Goal: Task Accomplishment & Management: Manage account settings

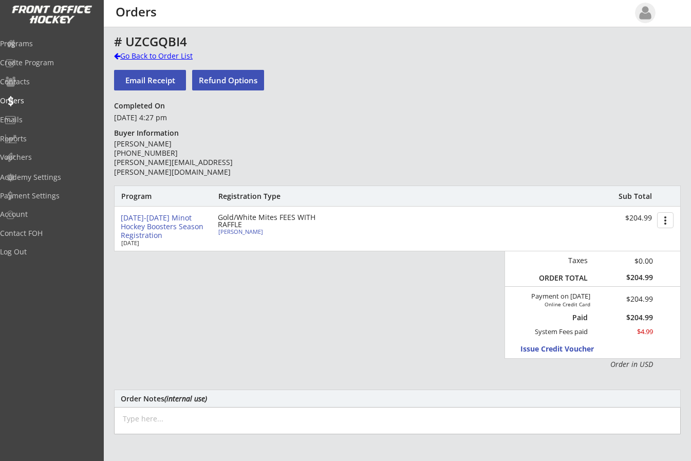
click at [117, 52] on div "Go Back to Order List" at bounding box center [167, 56] width 106 height 10
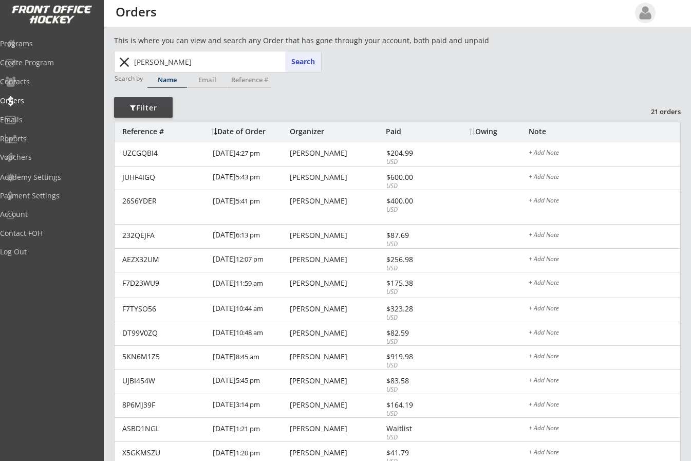
drag, startPoint x: 189, startPoint y: 58, endPoint x: 101, endPoint y: 67, distance: 88.4
click at [101, 67] on body "REVENUE $ 79,060 Last 30 days REGISTRATIONS 268 Last 30 days CONTACTS 105 New i…" at bounding box center [345, 230] width 691 height 461
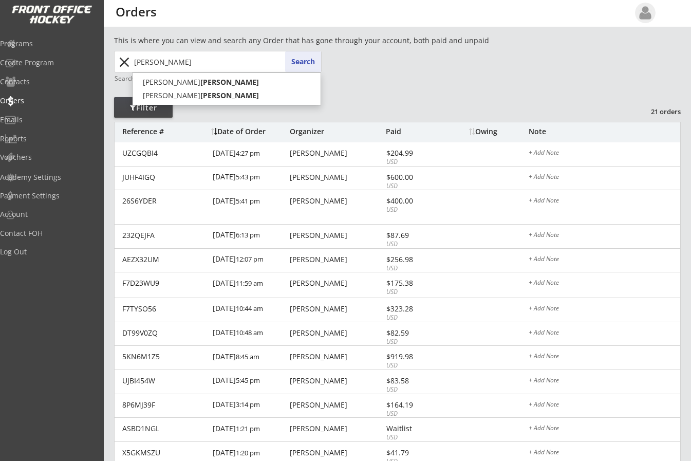
type input "boehm"
click at [308, 51] on div "boehm boehm Search close" at bounding box center [218, 62] width 208 height 22
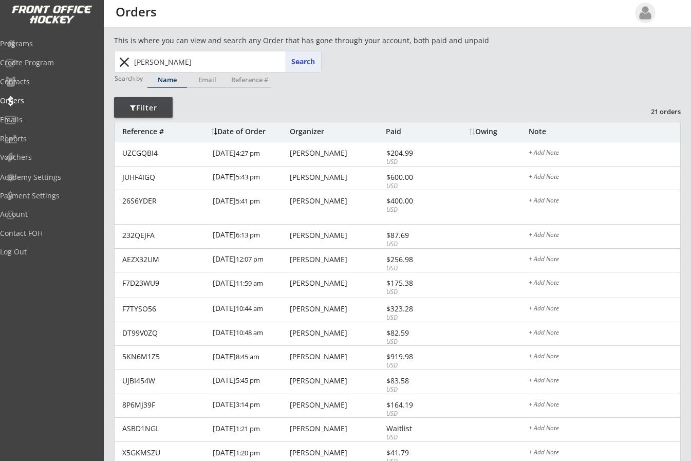
click at [306, 61] on button "Search" at bounding box center [303, 61] width 36 height 21
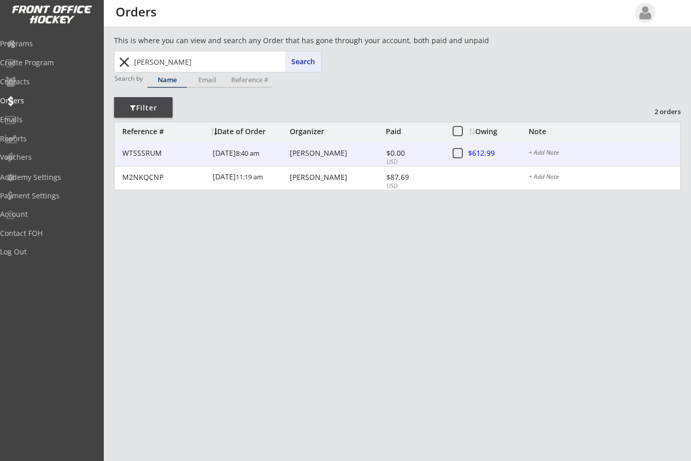
click at [335, 152] on div "Katie Boehm" at bounding box center [337, 153] width 94 height 7
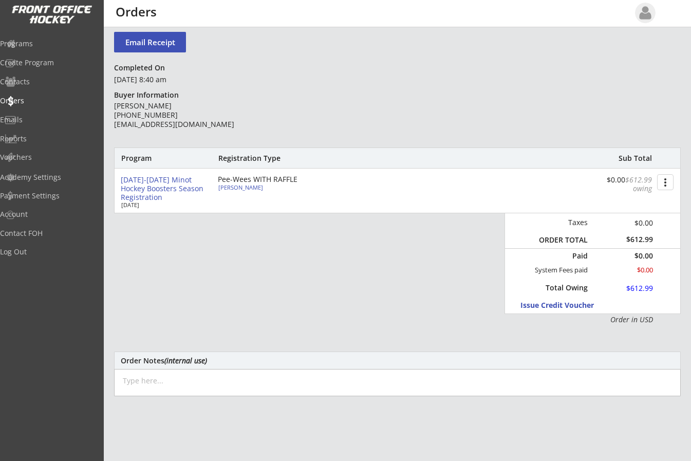
scroll to position [39, 0]
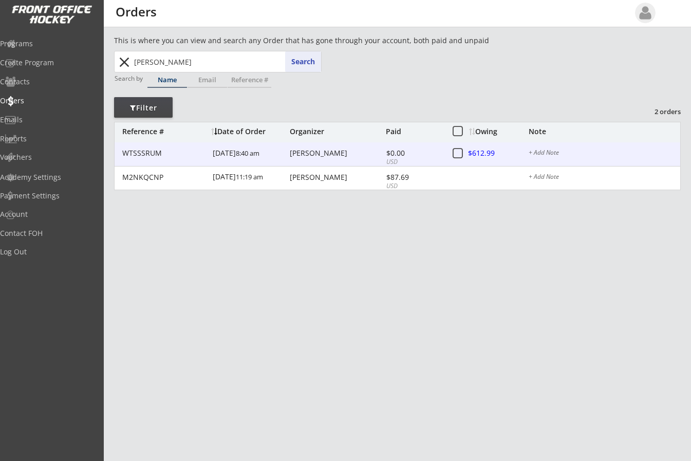
click at [478, 155] on div at bounding box center [491, 153] width 45 height 13
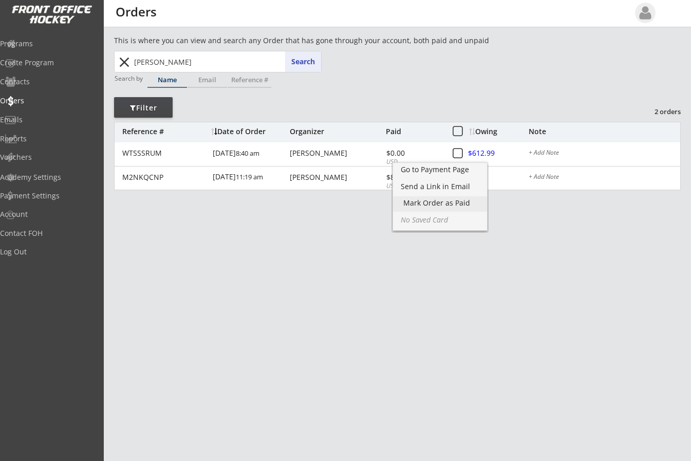
click at [443, 204] on div "Mark Order as Paid" at bounding box center [439, 202] width 73 height 7
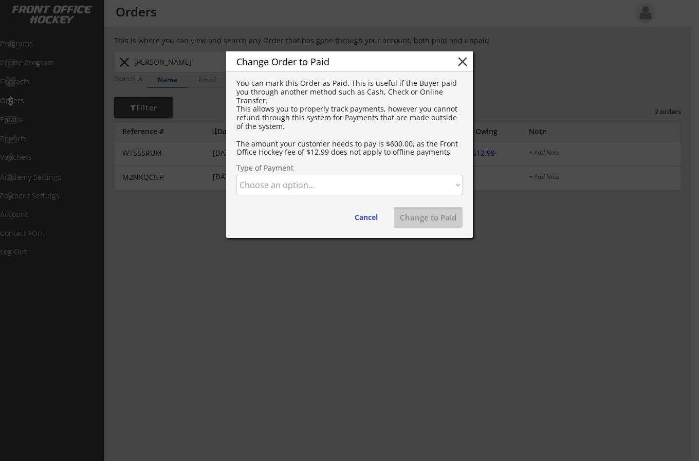
click at [275, 189] on select "Choose an option... Cash Check Credit Card Online Transfer Paypal Venmo Other" at bounding box center [349, 185] width 226 height 21
click at [236, 175] on select "Choose an option... Cash Check Credit Card Online Transfer Paypal Venmo Other" at bounding box center [349, 185] width 226 height 21
click at [421, 216] on button "Change to Paid" at bounding box center [428, 217] width 69 height 21
select select ""PLACEHOLDER_1427118222253""
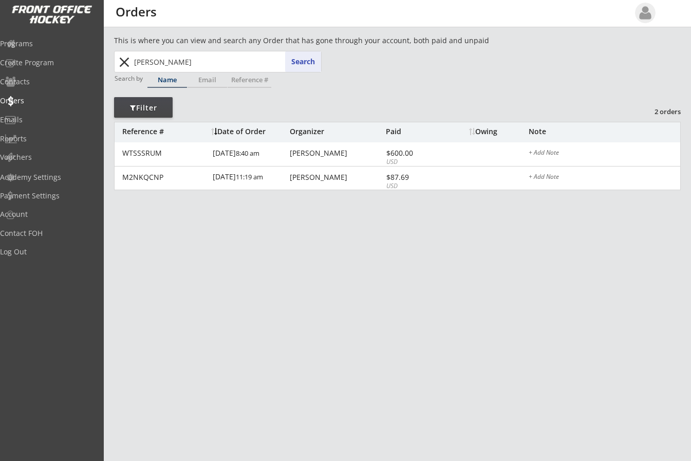
click at [392, 105] on div "This is where you can view and search any Order that has gone through your acco…" at bounding box center [397, 128] width 567 height 186
click at [586, 101] on div "This is where you can view and search any Order that has gone through your acco…" at bounding box center [397, 128] width 567 height 186
drag, startPoint x: 174, startPoint y: 61, endPoint x: 32, endPoint y: 44, distance: 143.3
click at [32, 44] on body "REVENUE $ 79,060 Last 30 days REGISTRATIONS 268 Last 30 days CONTACTS 105 New i…" at bounding box center [345, 230] width 691 height 461
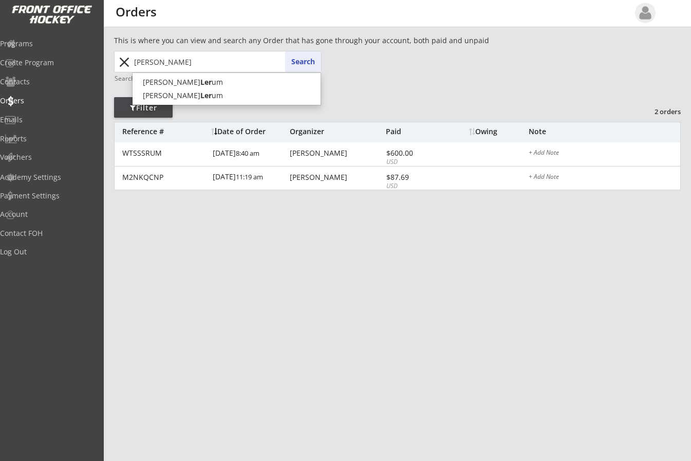
type input "lerum"
click at [308, 59] on button "Search" at bounding box center [303, 61] width 36 height 21
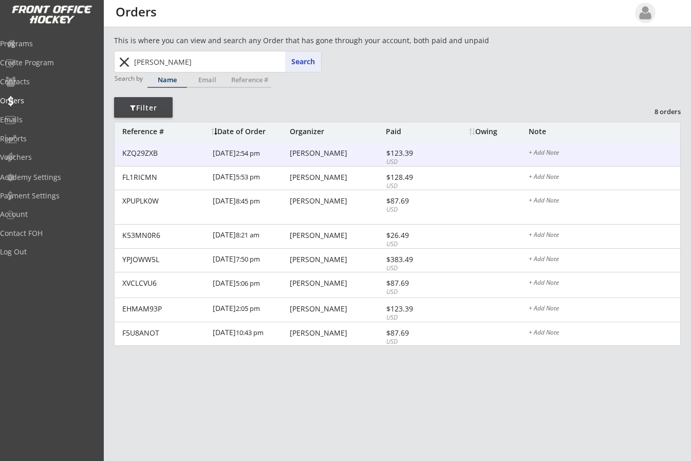
click at [317, 153] on div "Brooke Lerum" at bounding box center [337, 153] width 94 height 7
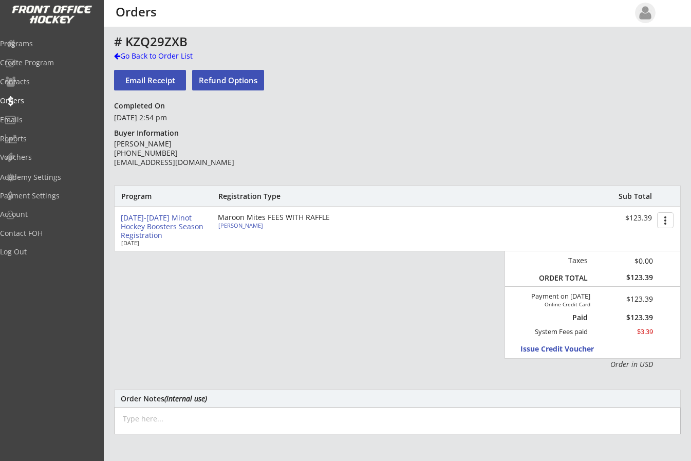
click at [234, 223] on div "Abel Lerum" at bounding box center [275, 226] width 115 height 6
select select ""Maroon Mites""
select select ""Adult Small""
type input "Male"
select select ""Yes""
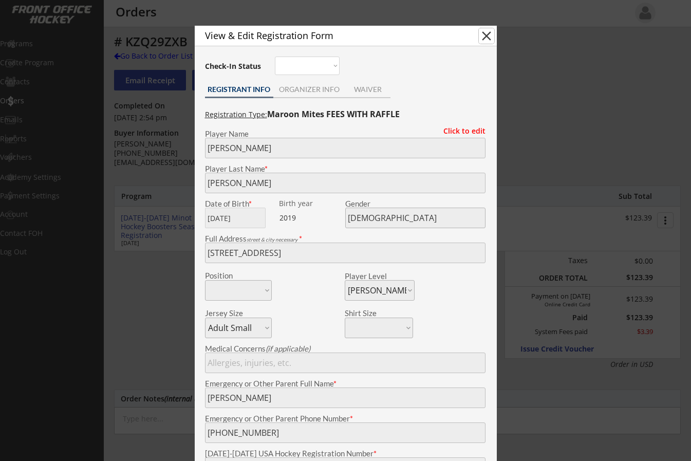
click at [493, 34] on button "close" at bounding box center [486, 35] width 15 height 15
select select ""PLACEHOLDER_1427118222253""
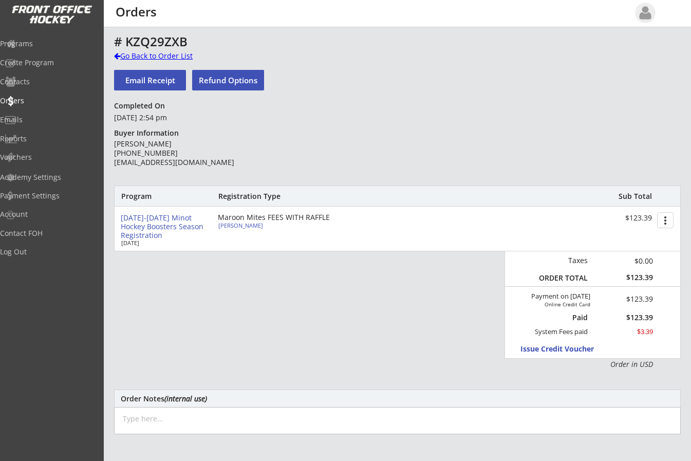
click at [121, 56] on div "Go Back to Order List" at bounding box center [167, 56] width 106 height 10
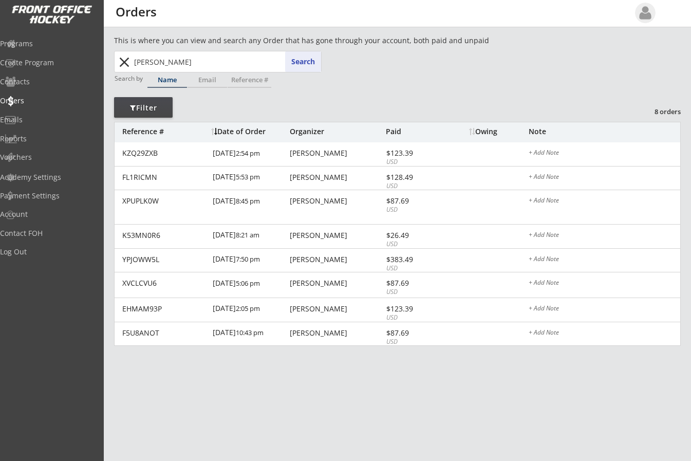
drag, startPoint x: 176, startPoint y: 60, endPoint x: 101, endPoint y: 57, distance: 75.1
click at [101, 57] on body "REVENUE $ 79,060 Last 30 days REGISTRATIONS 268 Last 30 days CONTACTS 105 New i…" at bounding box center [345, 230] width 691 height 461
type input "i"
click at [301, 58] on button "Search" at bounding box center [303, 61] width 36 height 21
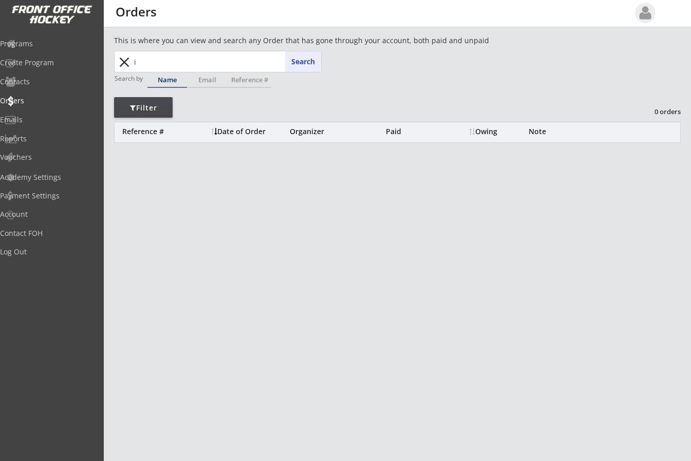
drag, startPoint x: 172, startPoint y: 59, endPoint x: 112, endPoint y: 49, distance: 60.9
click at [112, 49] on div "This is where you can view and search any Order that has gone through your acco…" at bounding box center [397, 339] width 587 height 609
click at [205, 82] on div "Email" at bounding box center [208, 80] width 40 height 7
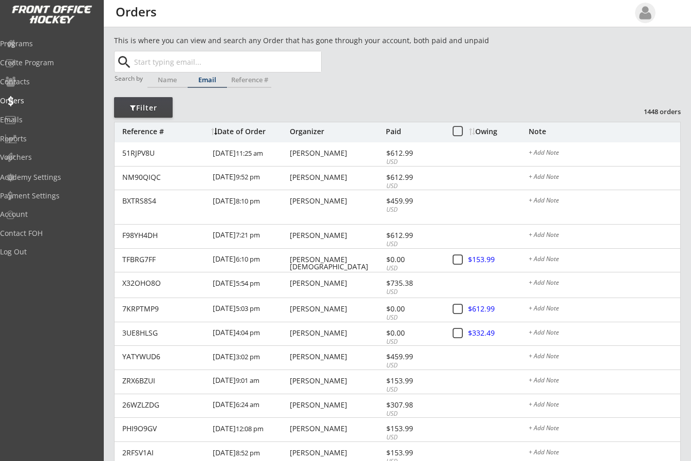
click at [174, 64] on input "text" at bounding box center [226, 61] width 189 height 21
paste input "lvlghlv5@hotmail.com"
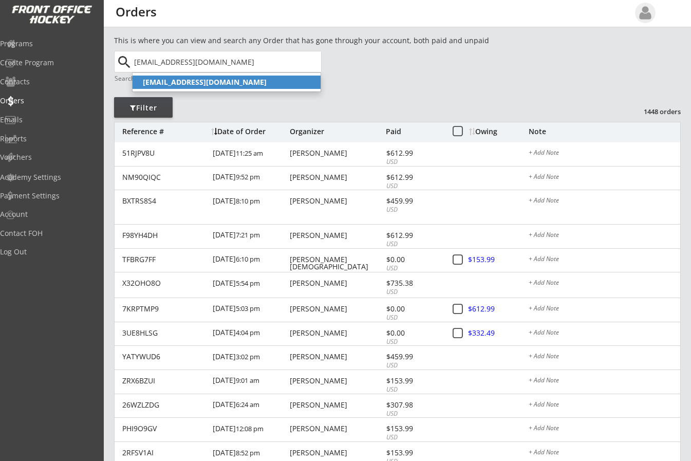
click at [205, 82] on strong "lvlghlv5@hotmail.com" at bounding box center [205, 82] width 124 height 10
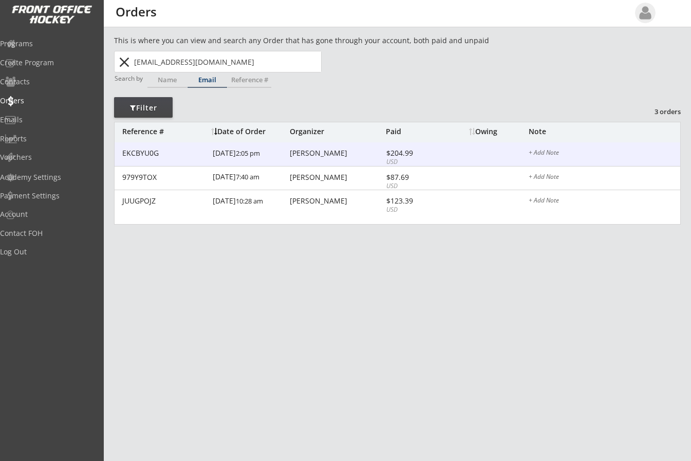
type input "lvlghlv5@hotmail.com"
click at [316, 153] on div "[PERSON_NAME]" at bounding box center [337, 153] width 94 height 7
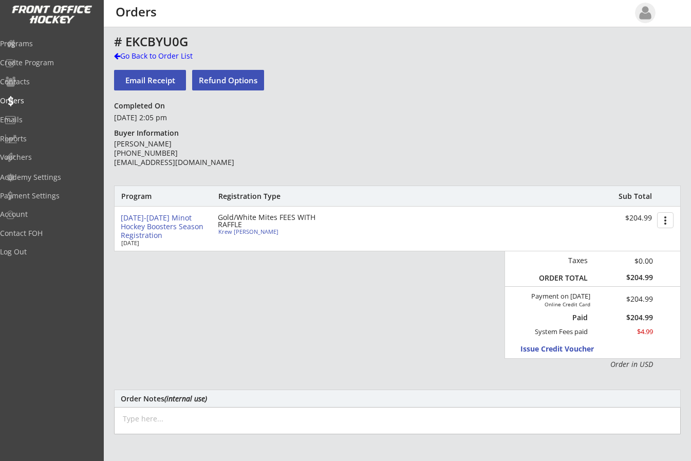
click at [318, 110] on div "# EKCBYU0G Go Back to Order List Email Receipt Refund Options Completed On Sept…" at bounding box center [397, 335] width 567 height 601
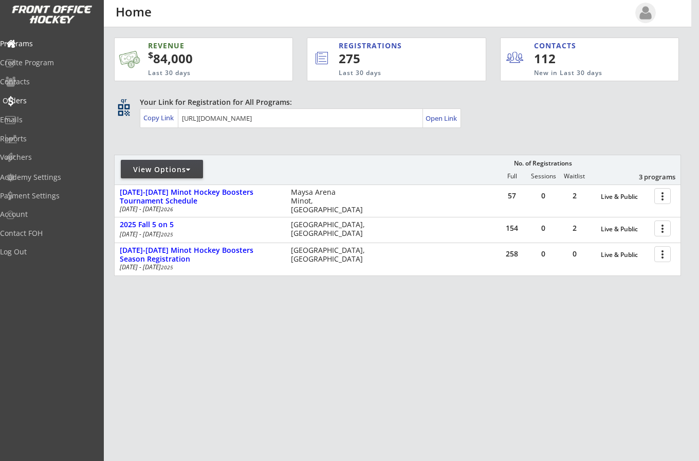
click at [50, 98] on div "Orders" at bounding box center [49, 100] width 93 height 7
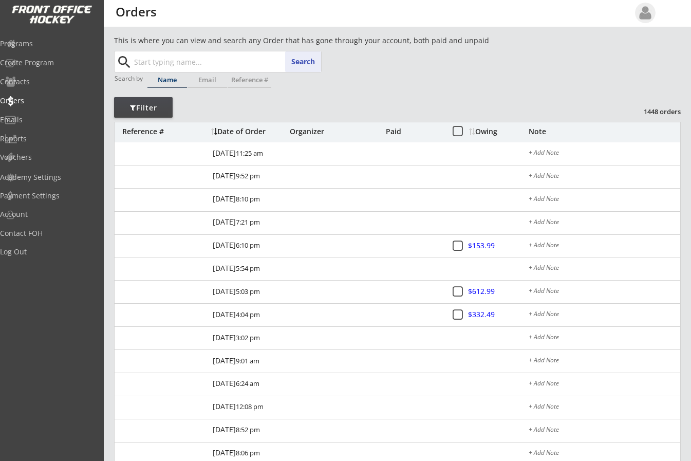
click at [157, 62] on input "text" at bounding box center [226, 61] width 189 height 21
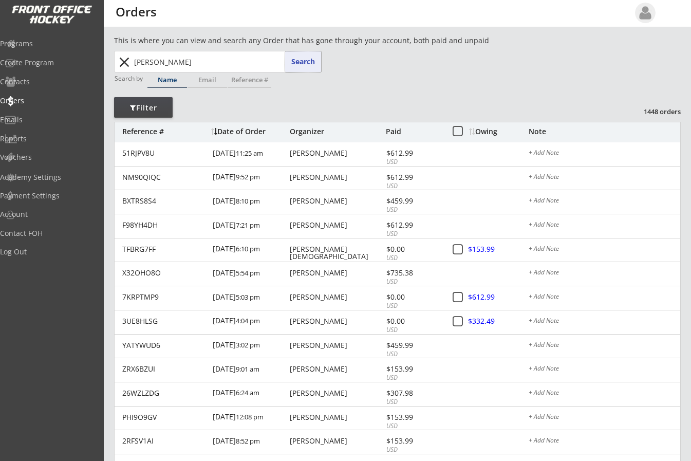
click at [294, 65] on button "Search" at bounding box center [303, 61] width 36 height 21
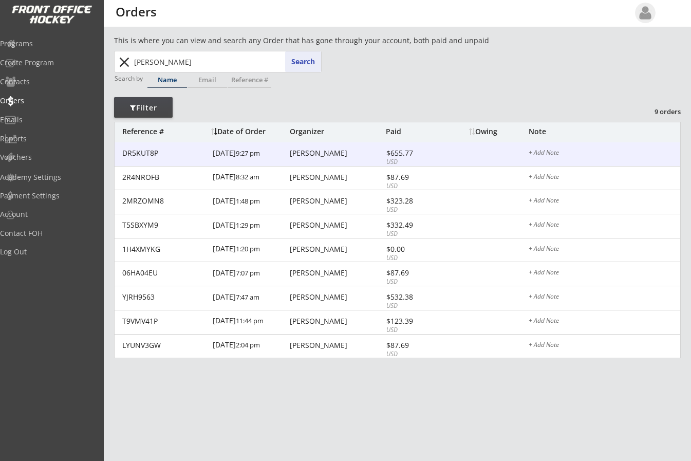
click at [307, 152] on div "Heather Rakness" at bounding box center [337, 153] width 94 height 7
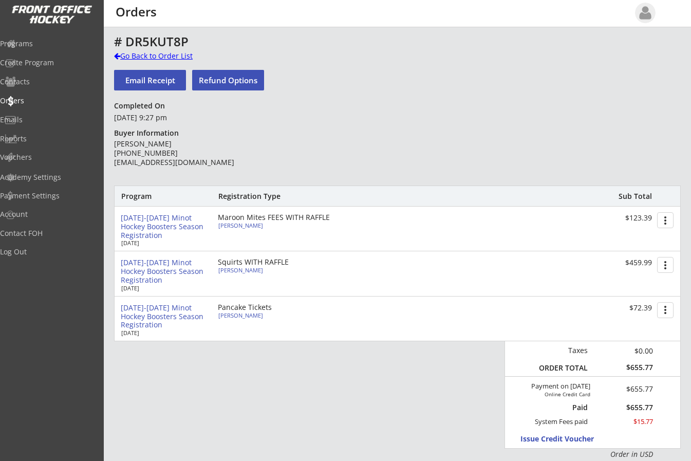
click at [118, 52] on div at bounding box center [117, 55] width 6 height 7
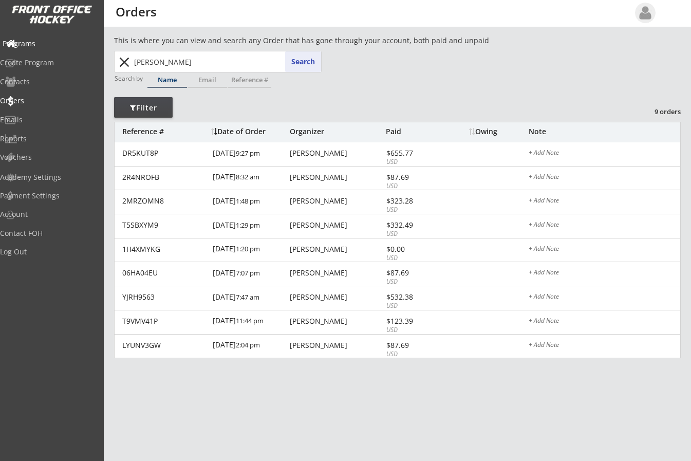
drag, startPoint x: 187, startPoint y: 62, endPoint x: 29, endPoint y: 47, distance: 158.5
click at [29, 47] on body "REVENUE $ 84,000 Last 30 days REGISTRATIONS 275 Last 30 days CONTACTS 112 New i…" at bounding box center [345, 230] width 691 height 461
type input "ste"
type input "stephanie Zapf"
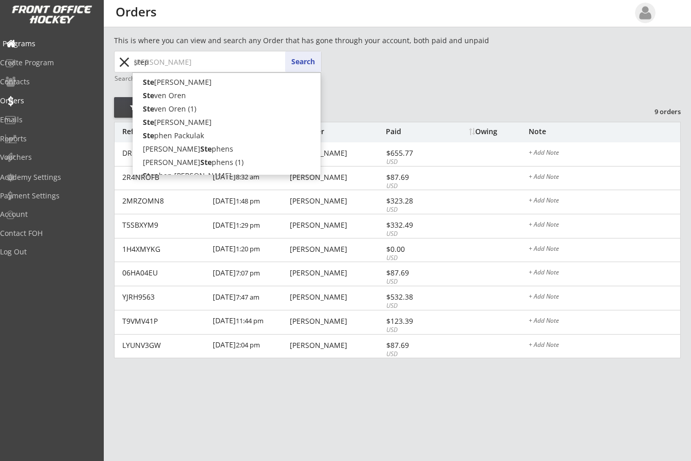
type input "steph"
type input "stephen"
type input "stephen Packulak"
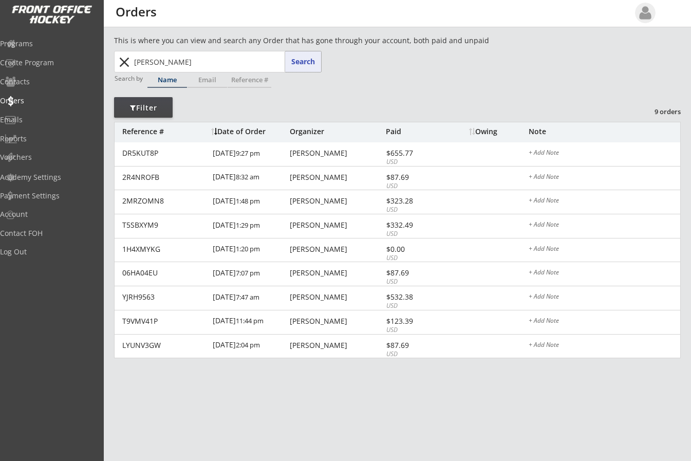
click at [296, 64] on button "Search" at bounding box center [303, 61] width 36 height 21
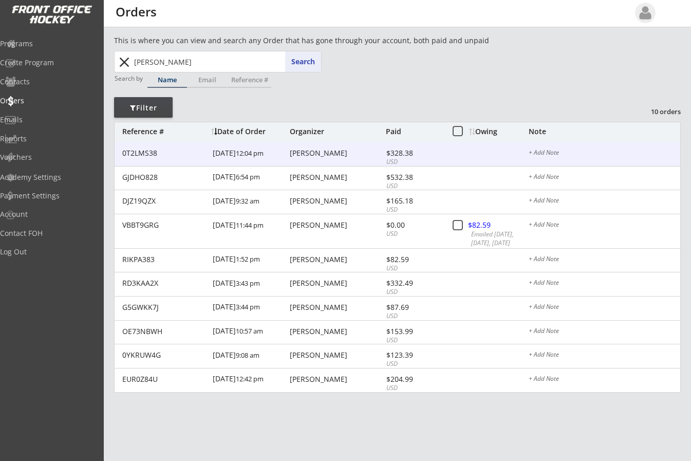
click at [308, 150] on div "Kyle Stephens" at bounding box center [337, 153] width 94 height 7
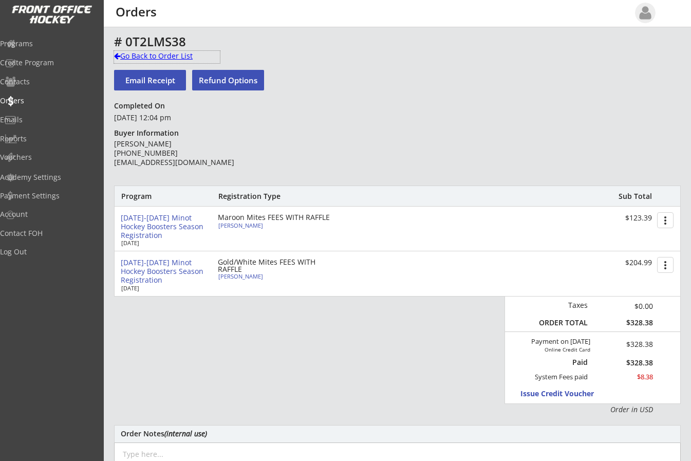
click at [115, 55] on div at bounding box center [117, 55] width 6 height 7
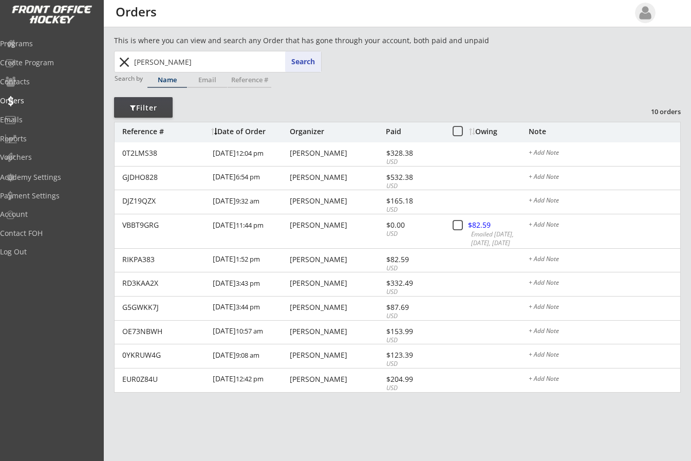
drag, startPoint x: 192, startPoint y: 67, endPoint x: 16, endPoint y: 54, distance: 175.7
click at [16, 54] on body "REVENUE $ 84,000 Last 30 days REGISTRATIONS 275 Last 30 days CONTACTS 112 New i…" at bounding box center [345, 230] width 691 height 461
drag, startPoint x: 177, startPoint y: 63, endPoint x: -10, endPoint y: 53, distance: 187.3
click at [0, 53] on html "REVENUE $ 84,000 Last 30 days REGISTRATIONS 275 Last 30 days CONTACTS 112 New i…" at bounding box center [345, 230] width 691 height 461
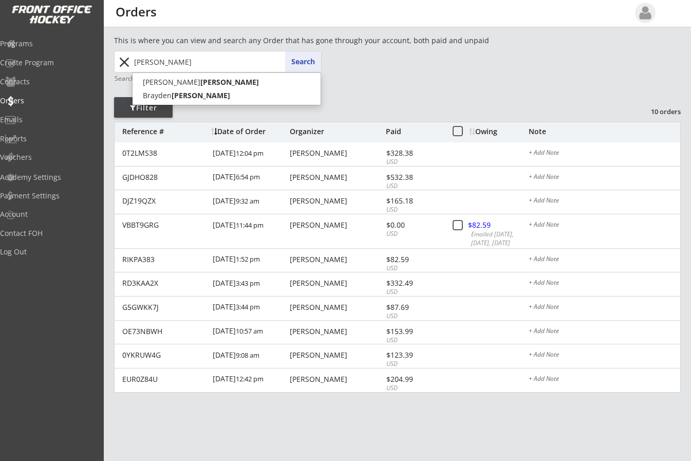
type input "callahan"
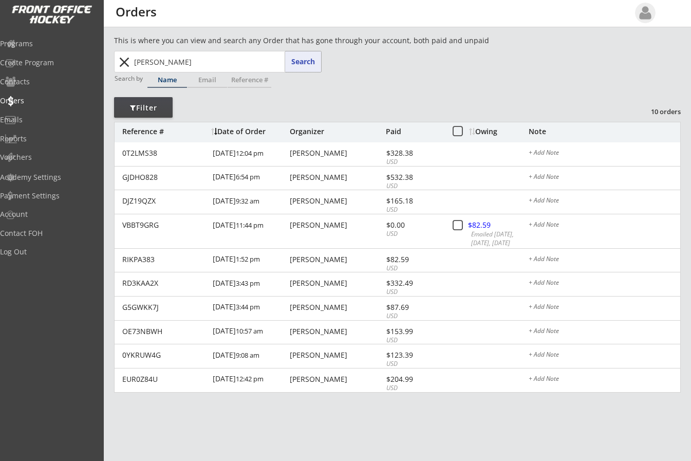
click at [303, 64] on button "Search" at bounding box center [303, 61] width 36 height 21
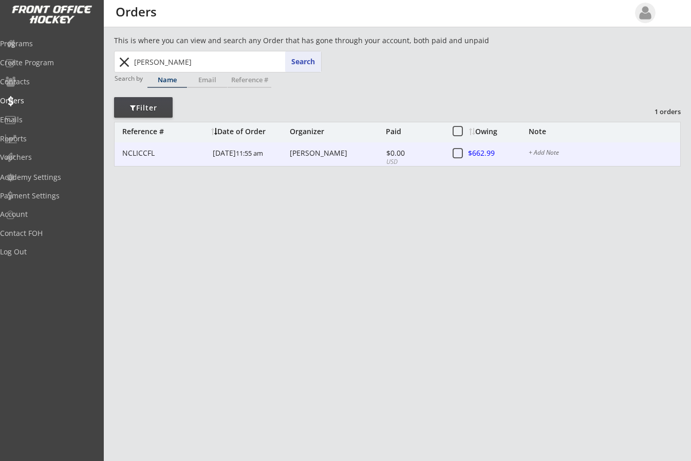
click at [307, 152] on div "Ryan Callahan" at bounding box center [337, 153] width 94 height 7
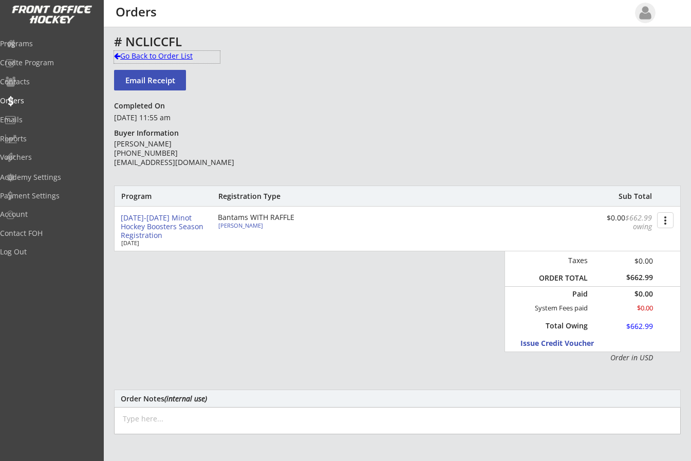
click at [134, 54] on div "Go Back to Order List" at bounding box center [167, 56] width 106 height 10
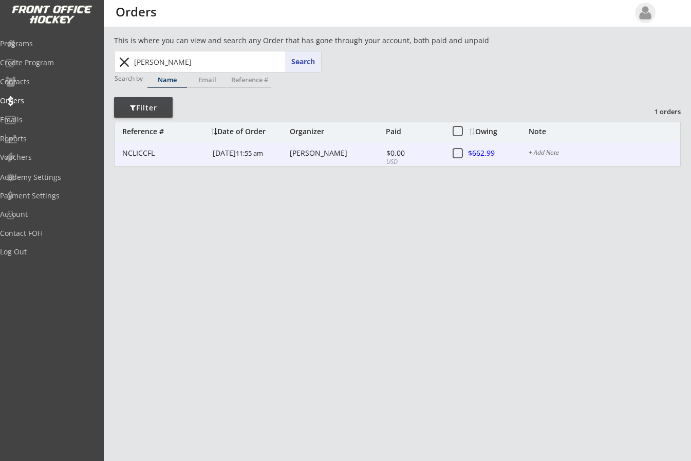
click at [484, 151] on div at bounding box center [491, 153] width 45 height 13
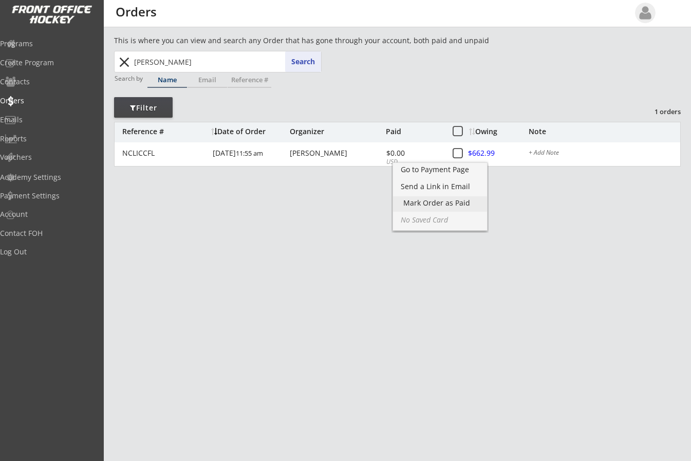
click at [432, 201] on div "Mark Order as Paid" at bounding box center [439, 202] width 73 height 7
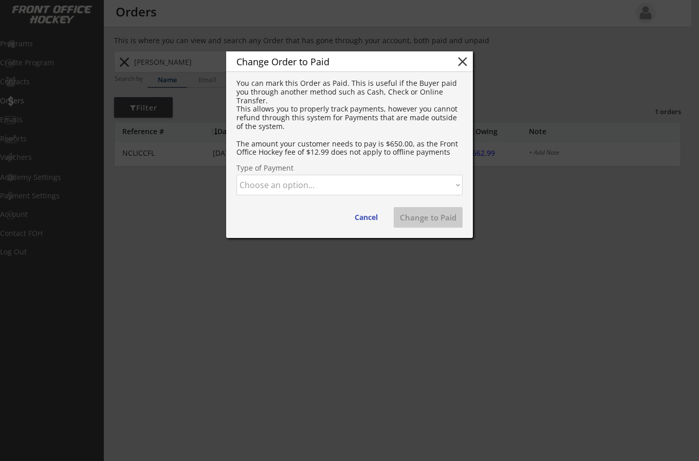
click at [366, 184] on select "Choose an option... Cash Check Credit Card Online Transfer Paypal Venmo Other" at bounding box center [349, 185] width 226 height 21
click at [236, 175] on select "Choose an option... Cash Check Credit Card Online Transfer Paypal Venmo Other" at bounding box center [349, 185] width 226 height 21
click at [423, 215] on button "Change to Paid" at bounding box center [428, 217] width 69 height 21
select select ""PLACEHOLDER_1427118222253""
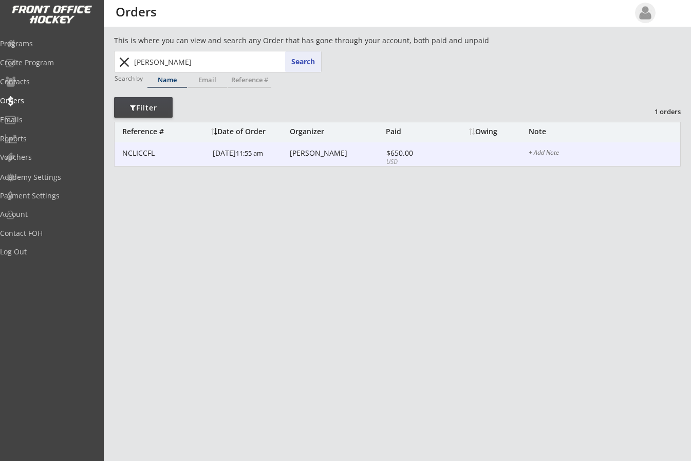
click at [314, 150] on div "Ryan Callahan" at bounding box center [337, 153] width 94 height 7
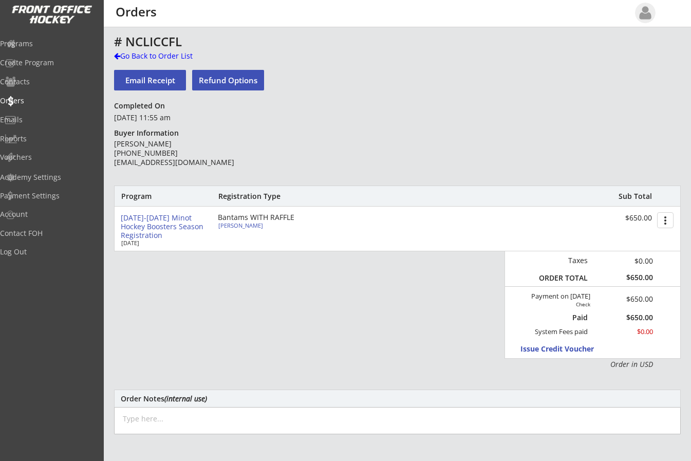
drag, startPoint x: 365, startPoint y: 47, endPoint x: 375, endPoint y: 27, distance: 22.1
click at [365, 47] on div "# NCLICCFL" at bounding box center [360, 41] width 492 height 12
click at [114, 55] on div at bounding box center [117, 55] width 6 height 7
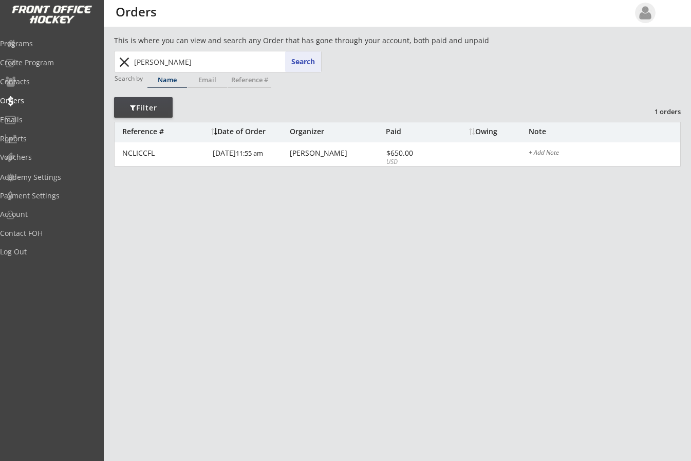
drag, startPoint x: 185, startPoint y: 66, endPoint x: 115, endPoint y: 73, distance: 70.2
click at [115, 73] on div "callahan callahan Search close Search by Name Email Reference #" at bounding box center [218, 72] width 208 height 43
type input "cli"
type input "clinton Yencho"
type input "cl"
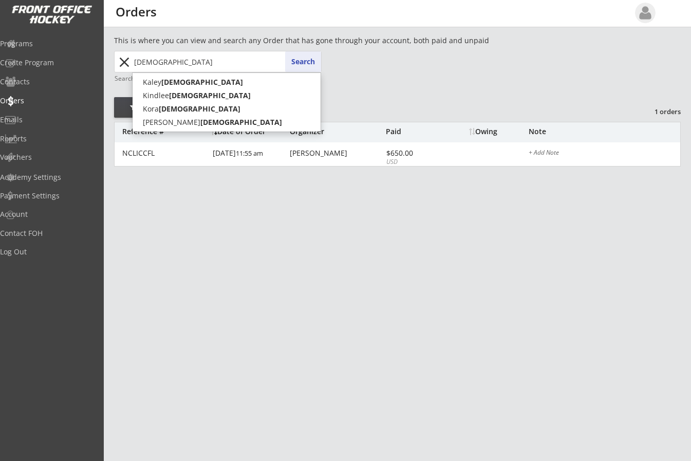
type input "chick"
click at [299, 61] on button "Search" at bounding box center [303, 61] width 36 height 21
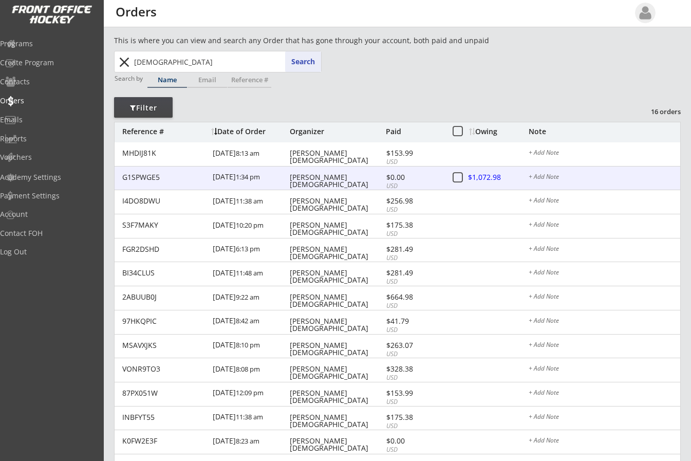
click at [487, 178] on div at bounding box center [491, 178] width 45 height 13
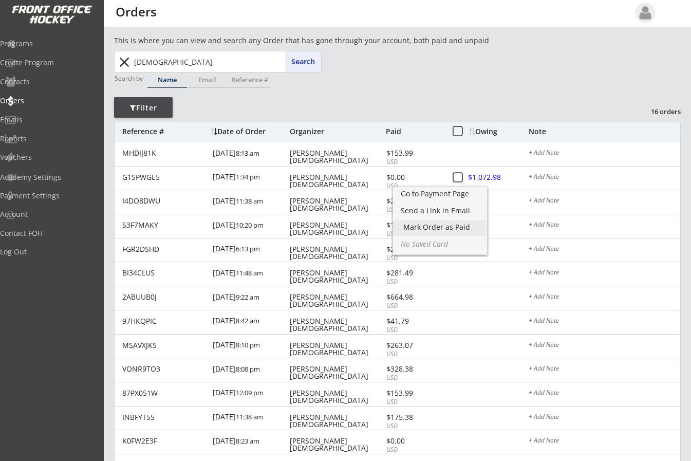
click at [458, 225] on div "Mark Order as Paid" at bounding box center [439, 227] width 73 height 7
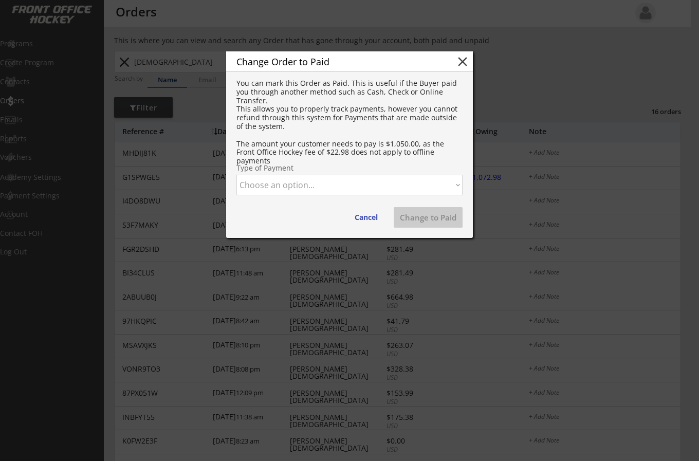
click at [362, 186] on select "Choose an option... Cash Check Credit Card Online Transfer Paypal Venmo Other" at bounding box center [349, 185] width 226 height 21
click at [236, 175] on select "Choose an option... Cash Check Credit Card Online Transfer Paypal Venmo Other" at bounding box center [349, 185] width 226 height 21
click at [412, 218] on button "Change to Paid" at bounding box center [428, 217] width 69 height 21
select select ""PLACEHOLDER_1427118222253""
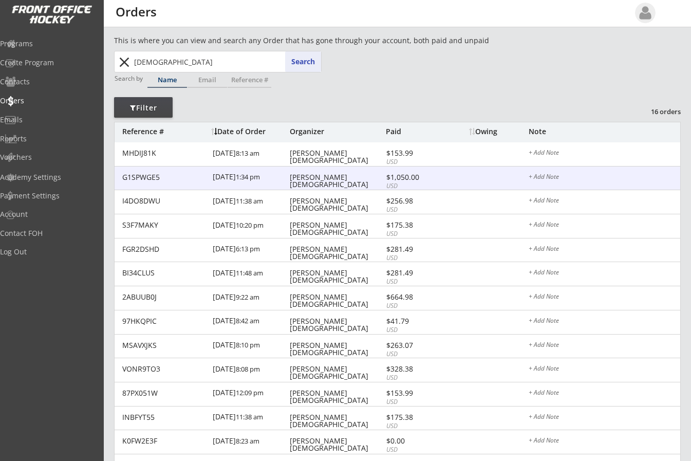
click at [391, 181] on div "$1,050.00" at bounding box center [413, 177] width 55 height 7
click at [318, 176] on div "Kaley Chick" at bounding box center [337, 181] width 94 height 14
click at [394, 176] on div "$1,050.00" at bounding box center [413, 177] width 55 height 7
click at [218, 177] on div "9/03/25 1:34 pm" at bounding box center [250, 178] width 75 height 23
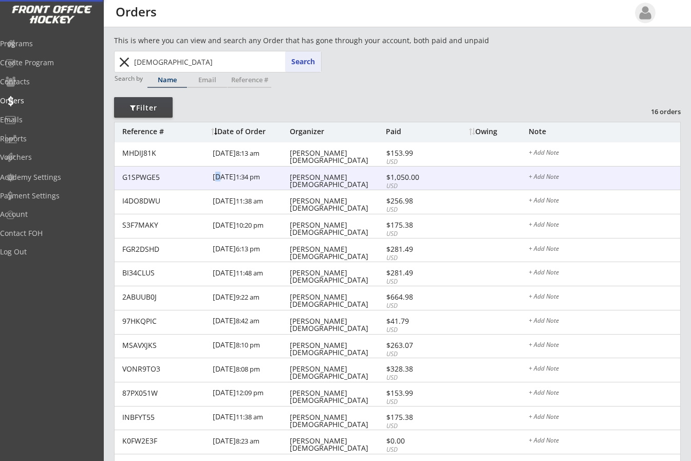
click at [218, 177] on div "9/03/25 1:34 pm" at bounding box center [250, 178] width 75 height 23
click at [389, 180] on div "$1,050.00" at bounding box center [413, 177] width 55 height 7
click at [550, 175] on div "+ Add Note" at bounding box center [605, 178] width 152 height 8
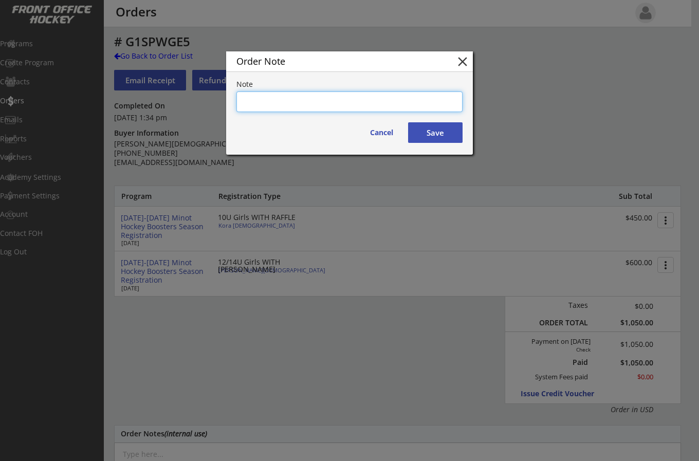
click at [459, 58] on button "close" at bounding box center [462, 61] width 15 height 15
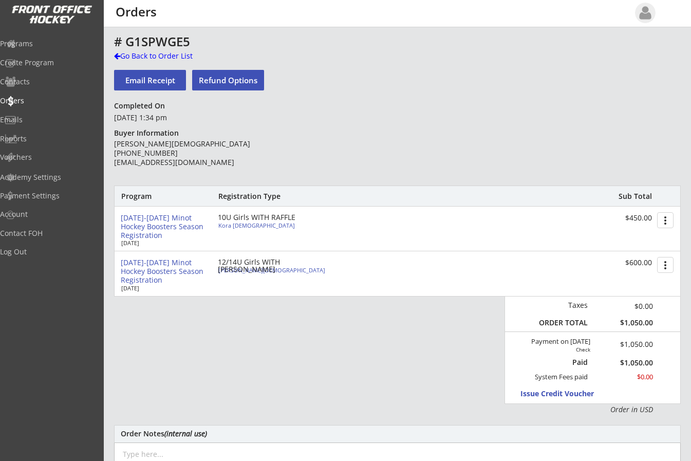
click at [667, 218] on button "more_vert" at bounding box center [665, 220] width 16 height 16
click at [633, 235] on div "Change Owing" at bounding box center [626, 238] width 73 height 7
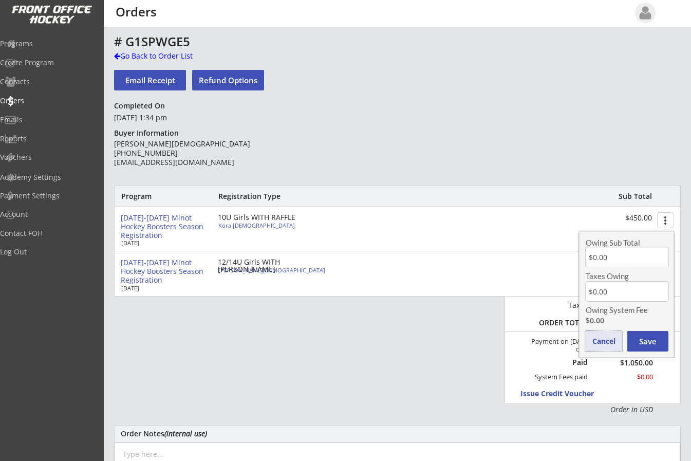
click at [599, 341] on button "Cancel" at bounding box center [603, 341] width 37 height 21
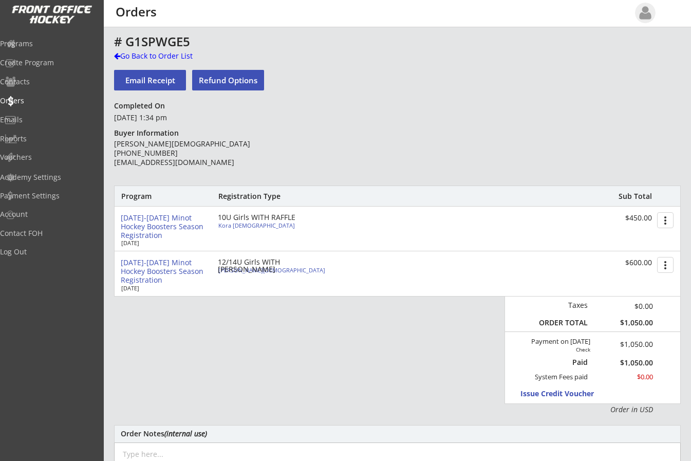
click at [626, 35] on div "# G1SPWGE5 Go Back to Order List Email Receipt Refund Options Completed On Sept…" at bounding box center [397, 353] width 567 height 636
click at [118, 53] on div at bounding box center [117, 55] width 6 height 7
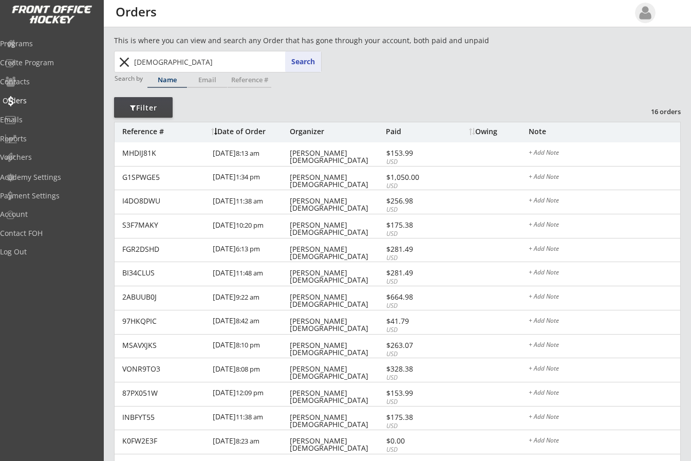
click at [30, 99] on div "Orders" at bounding box center [49, 100] width 93 height 7
click at [41, 135] on div "Reports" at bounding box center [49, 138] width 93 height 7
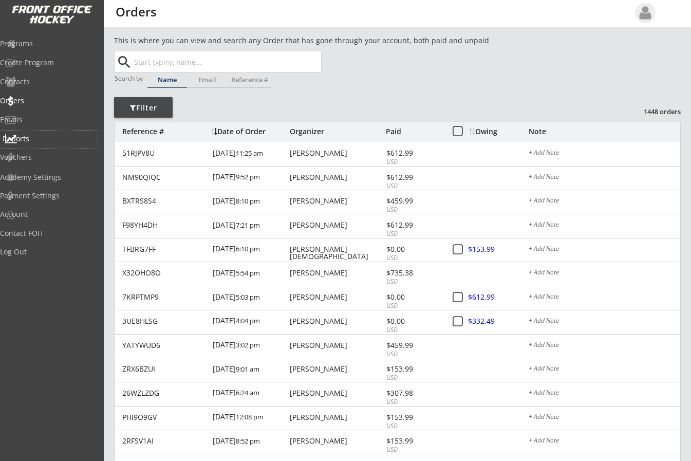
click at [40, 136] on div "Reports" at bounding box center [49, 138] width 93 height 7
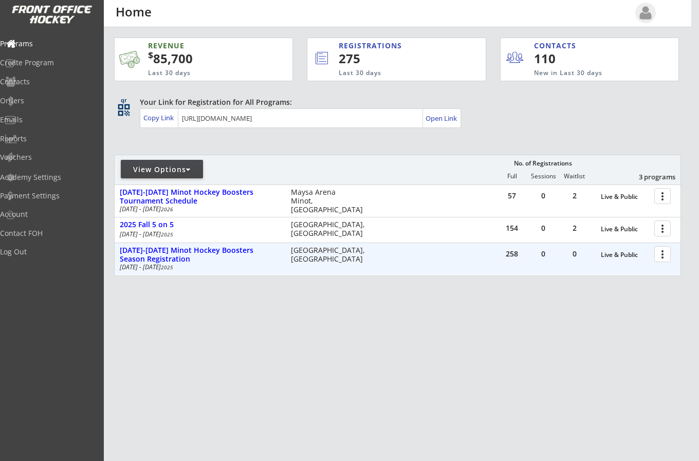
click at [661, 252] on div at bounding box center [664, 254] width 18 height 18
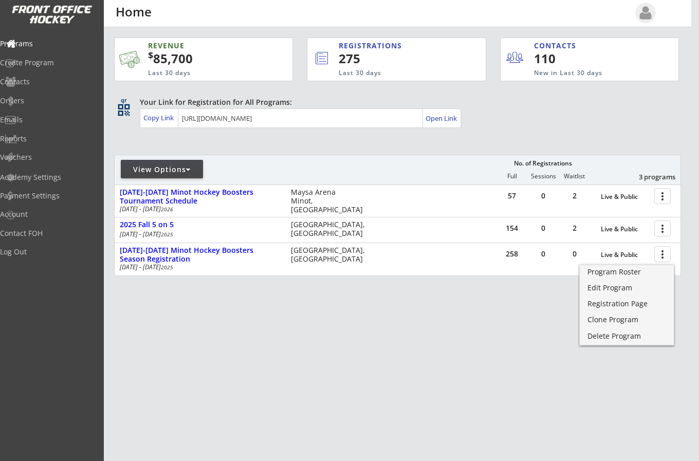
click at [560, 5] on div "Home" at bounding box center [500, 12] width 1000 height 15
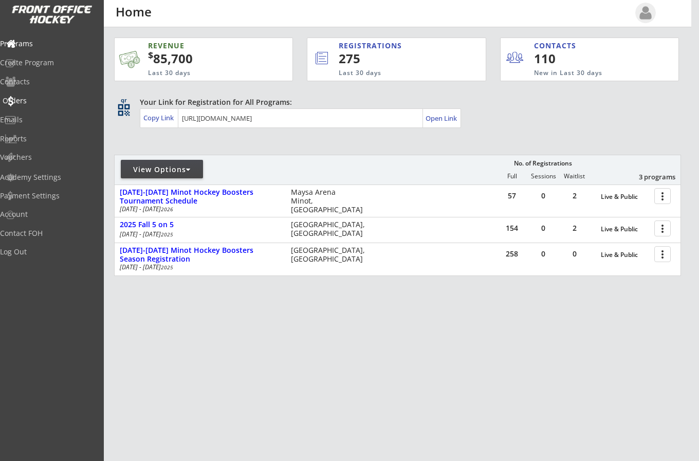
click at [33, 100] on div "Orders" at bounding box center [49, 100] width 93 height 7
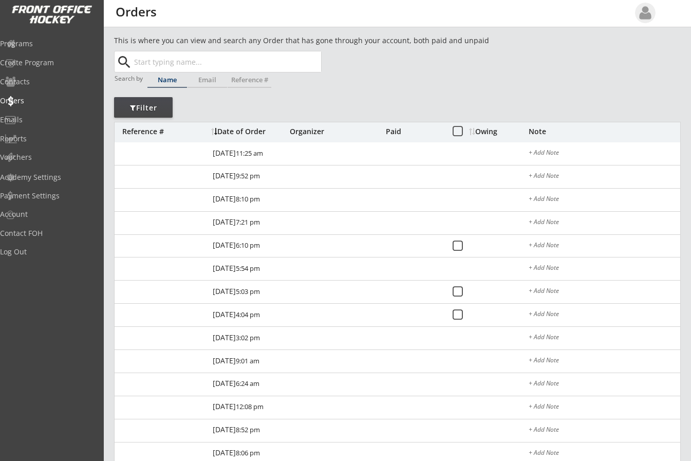
click at [188, 65] on input "text" at bounding box center [226, 61] width 189 height 21
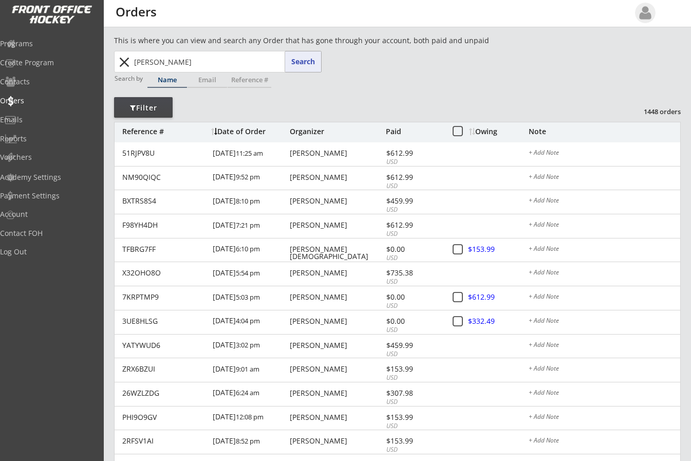
click at [307, 59] on button "Search" at bounding box center [303, 61] width 36 height 21
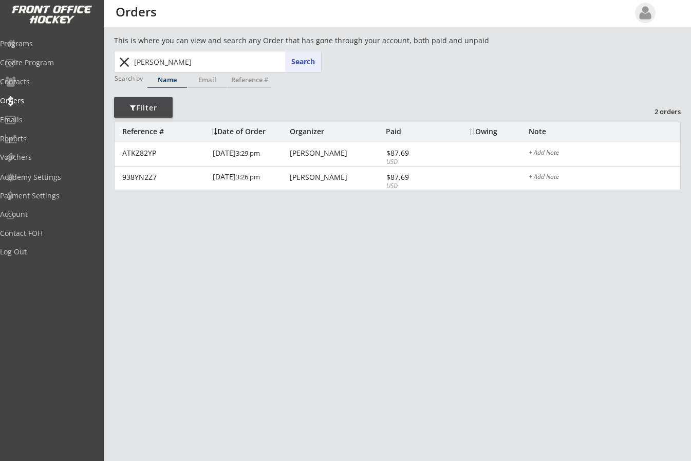
click at [473, 79] on div "This is where you can view and search any Order that has gone through your acco…" at bounding box center [397, 128] width 567 height 186
drag, startPoint x: 195, startPoint y: 60, endPoint x: 85, endPoint y: 70, distance: 110.0
click at [87, 70] on body "REVENUE $ 85,700 Last 30 days REGISTRATIONS 275 Last 30 days CONTACTS 110 New i…" at bounding box center [345, 230] width 691 height 461
type input "Har"
type input "[PERSON_NAME]"
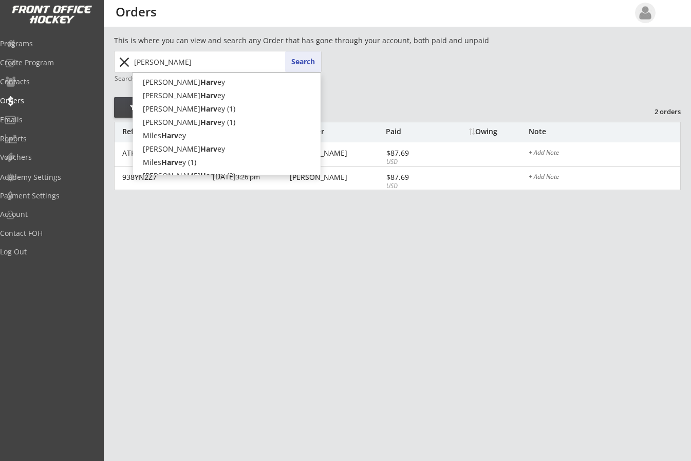
click at [312, 62] on button "Search" at bounding box center [303, 61] width 36 height 21
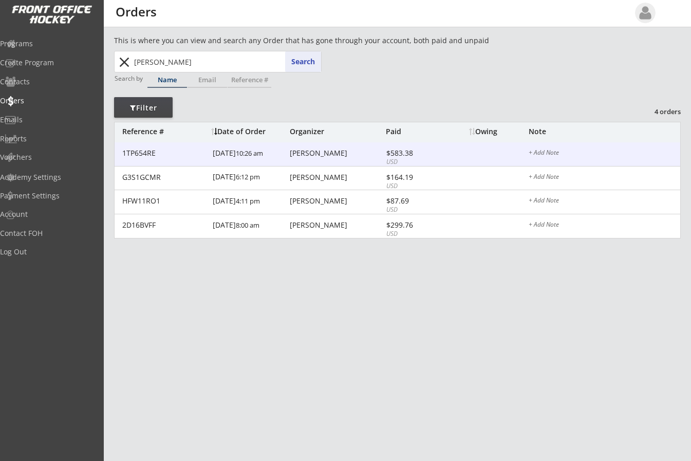
click at [303, 154] on div "[PERSON_NAME]" at bounding box center [337, 153] width 94 height 7
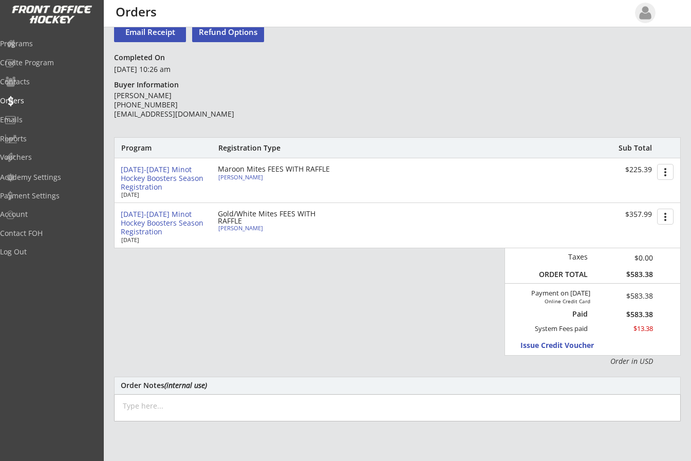
scroll to position [51, 0]
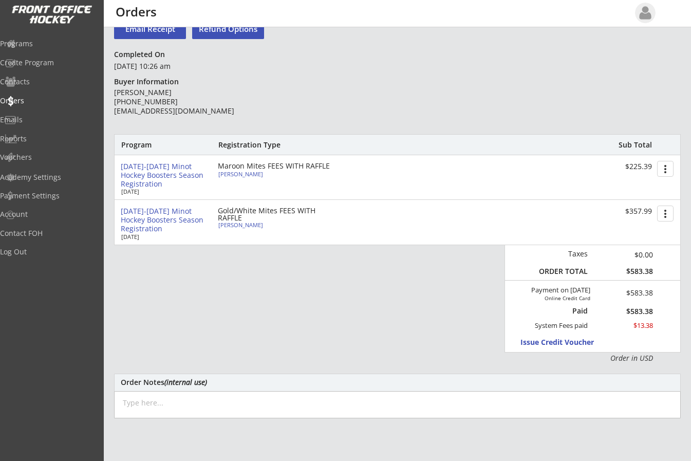
click at [486, 279] on div "Program Registration Type Sub Total [DATE]-[DATE] Minot Hockey Boosters Season …" at bounding box center [397, 248] width 567 height 229
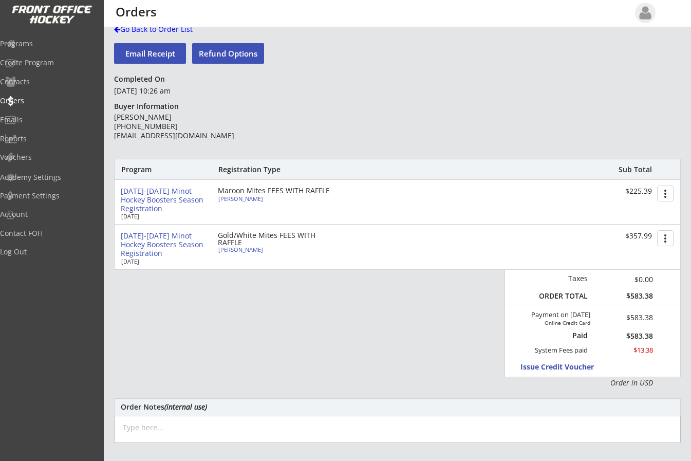
scroll to position [0, 0]
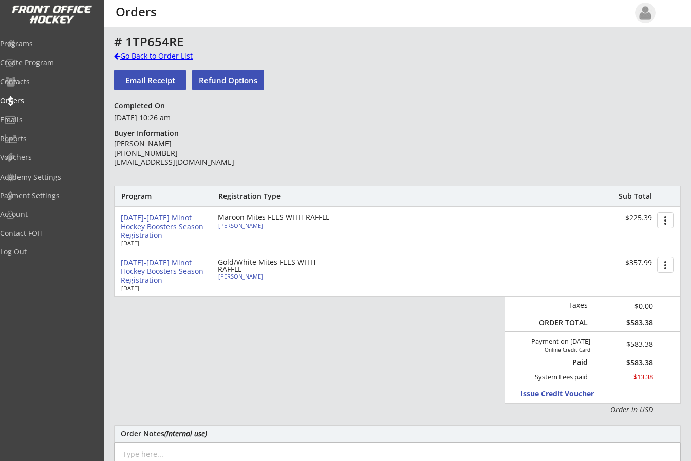
click at [119, 54] on div at bounding box center [117, 55] width 6 height 7
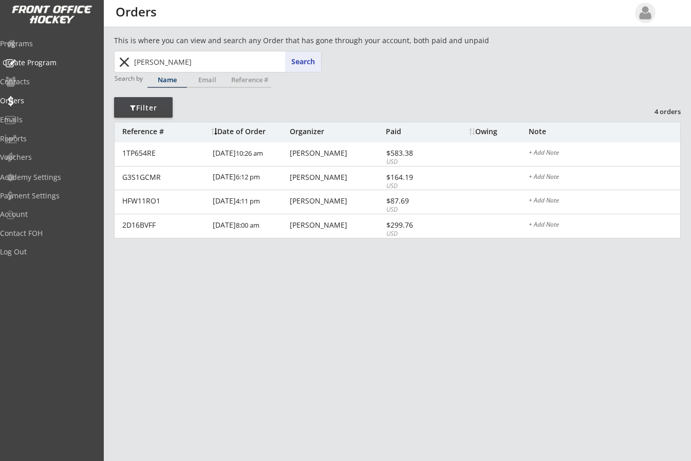
drag, startPoint x: 141, startPoint y: 64, endPoint x: 87, endPoint y: 61, distance: 54.6
click at [87, 61] on body "REVENUE $ 85,700 Last 30 days REGISTRATIONS 275 Last 30 days CONTACTS 110 New i…" at bounding box center [345, 230] width 691 height 461
type input "ma"
type input "[PERSON_NAME]"
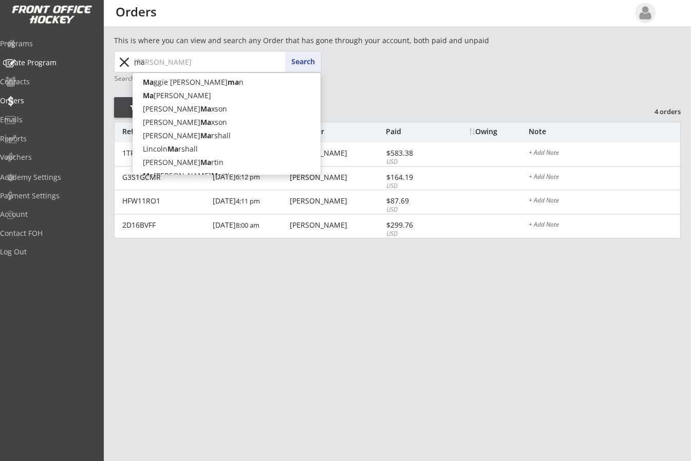
type input "mac"
type input "[PERSON_NAME]"
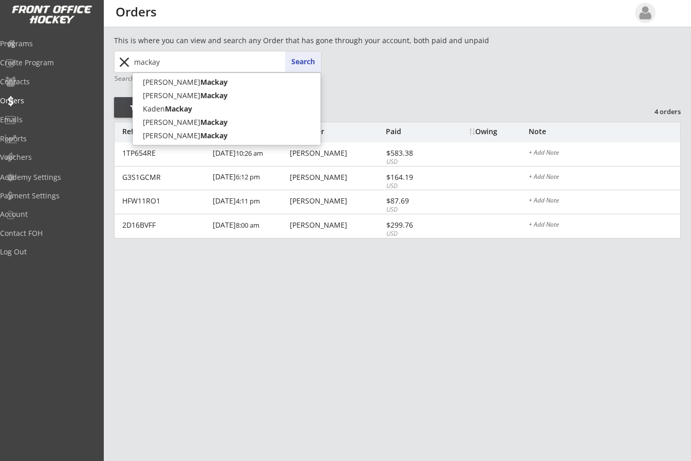
type input "mackay"
click at [304, 61] on button "Search" at bounding box center [303, 61] width 36 height 21
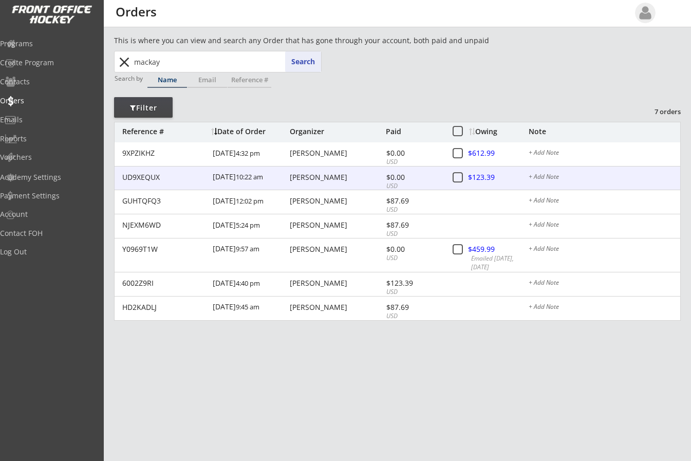
click at [316, 174] on div "[PERSON_NAME]" at bounding box center [337, 177] width 94 height 7
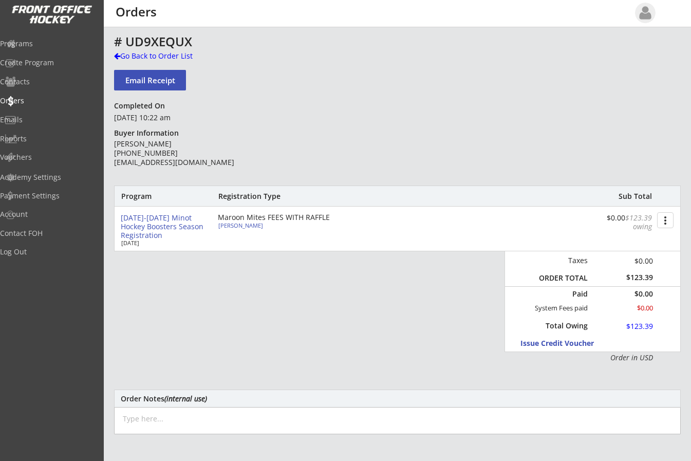
click at [418, 329] on div "Program Registration Type Sub Total [DATE]-[DATE] Minot Hockey Boosters Season …" at bounding box center [397, 274] width 567 height 177
click at [116, 53] on div at bounding box center [117, 55] width 6 height 7
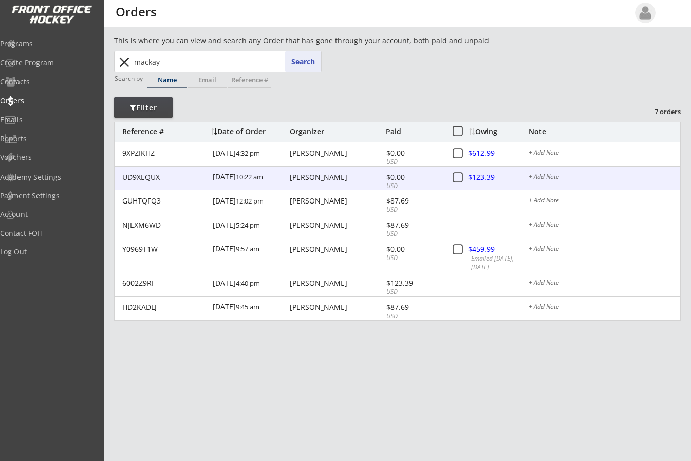
click at [481, 175] on div at bounding box center [491, 178] width 45 height 13
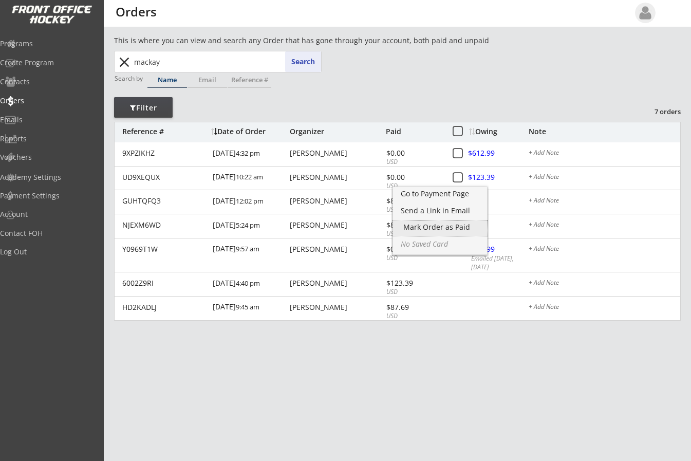
click at [418, 225] on div "Mark Order as Paid" at bounding box center [439, 227] width 73 height 7
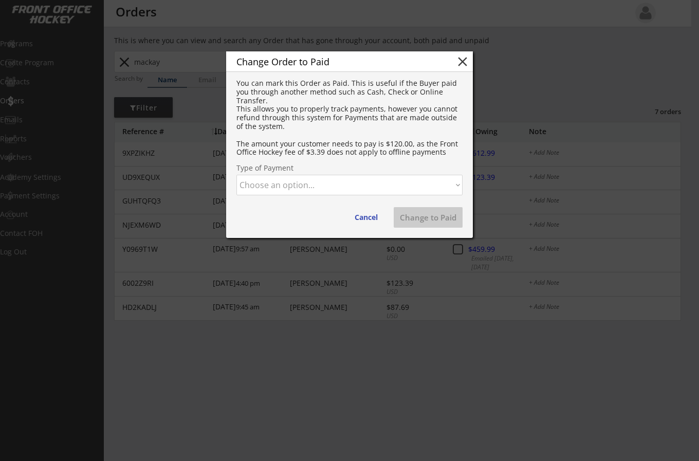
drag, startPoint x: 284, startPoint y: 179, endPoint x: 288, endPoint y: 187, distance: 9.2
click at [284, 180] on select "Choose an option... Cash Check Credit Card Online Transfer Paypal Venmo Other" at bounding box center [349, 185] width 226 height 21
click at [236, 175] on select "Choose an option... Cash Check Credit Card Online Transfer Paypal Venmo Other" at bounding box center [349, 185] width 226 height 21
click at [417, 215] on button "Change to Paid" at bounding box center [428, 217] width 69 height 21
select select ""PLACEHOLDER_1427118222253""
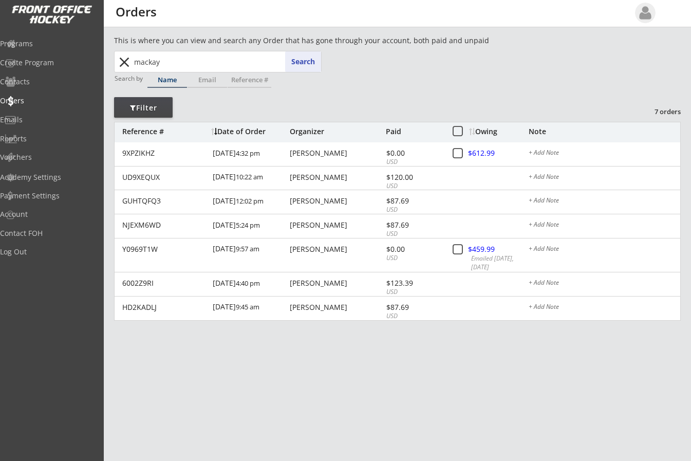
click at [485, 85] on div "This is where you can view and search any Order that has gone through your acco…" at bounding box center [397, 193] width 567 height 316
drag, startPoint x: 167, startPoint y: 63, endPoint x: 117, endPoint y: 63, distance: 49.9
click at [117, 63] on div "[PERSON_NAME] [PERSON_NAME] Search close" at bounding box center [219, 61] width 206 height 21
type input "coop"
type input "[PERSON_NAME]"
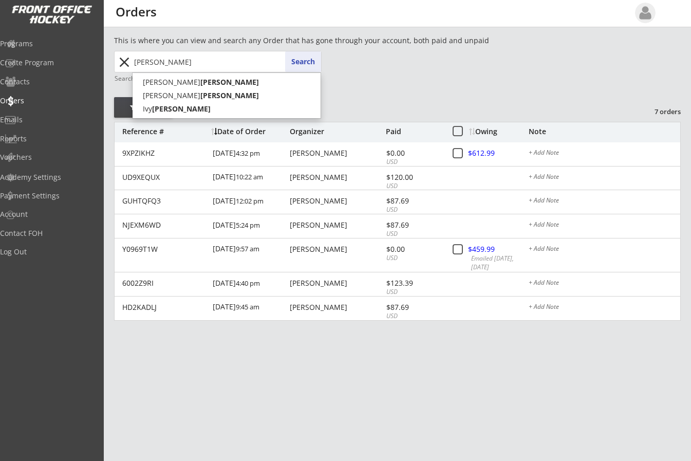
type input "[PERSON_NAME]"
click at [297, 60] on button "Search" at bounding box center [303, 61] width 36 height 21
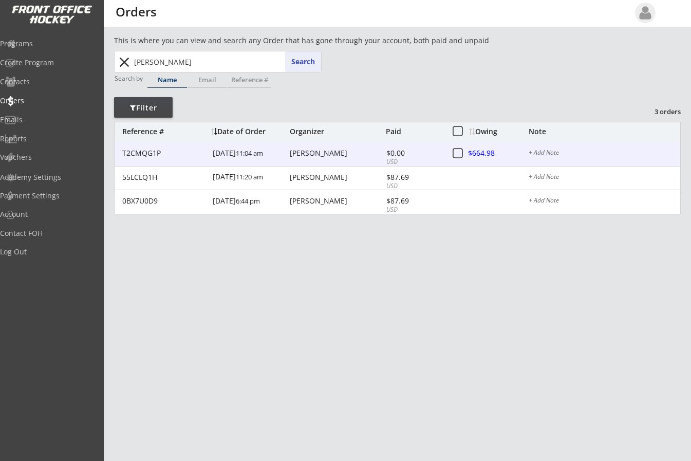
click at [330, 150] on div "[PERSON_NAME]" at bounding box center [337, 153] width 94 height 7
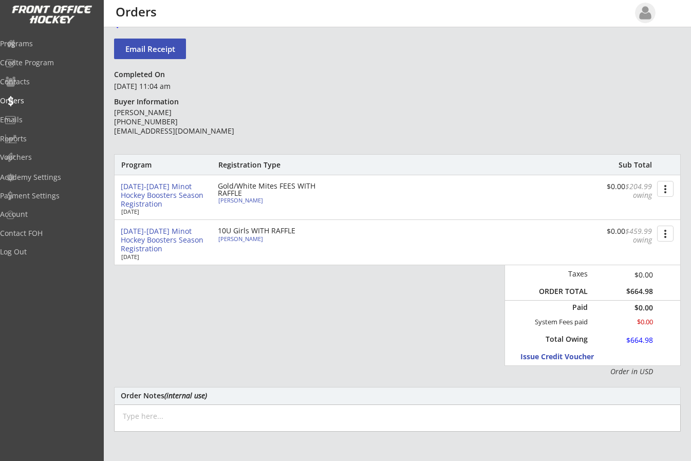
scroll to position [39, 0]
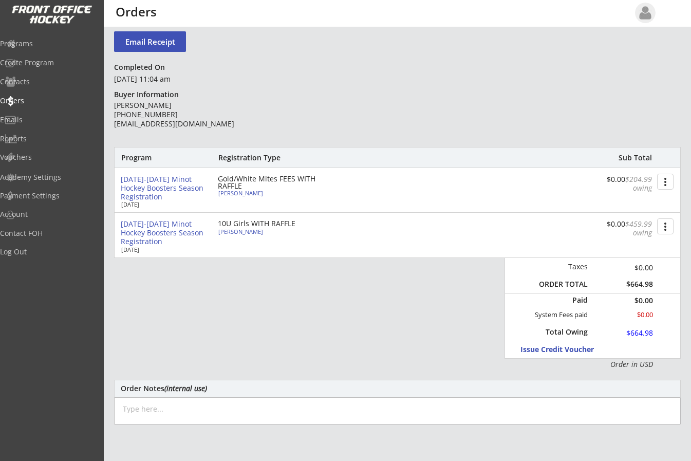
click at [349, 298] on div "Program Registration Type Sub Total [DATE]-[DATE] Minot Hockey Boosters Season …" at bounding box center [397, 258] width 567 height 223
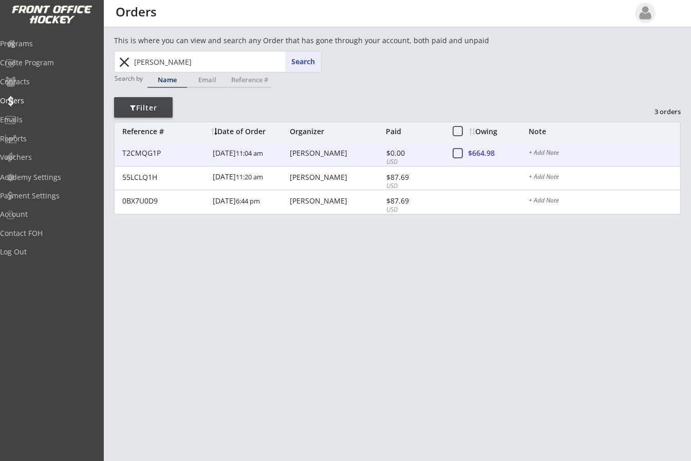
click at [483, 150] on div at bounding box center [491, 153] width 45 height 13
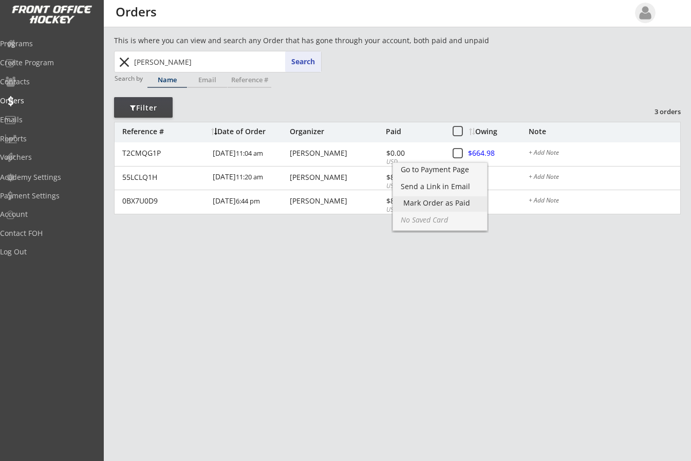
click at [429, 201] on div "Mark Order as Paid" at bounding box center [439, 202] width 73 height 7
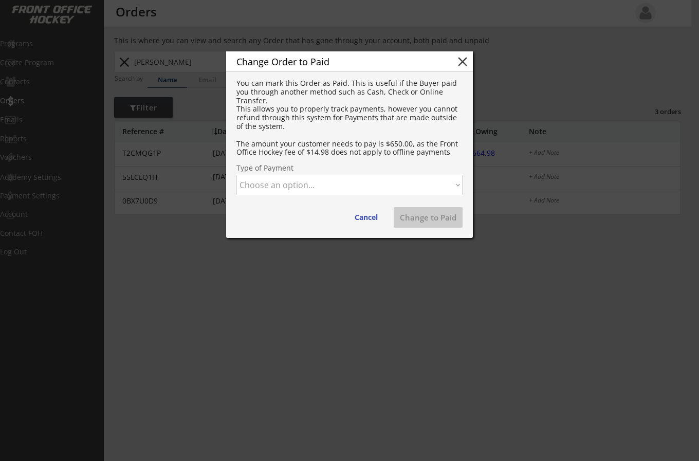
click at [380, 192] on select "Choose an option... Cash Check Credit Card Online Transfer Paypal Venmo Other" at bounding box center [349, 185] width 226 height 21
click at [236, 175] on select "Choose an option... Cash Check Credit Card Online Transfer Paypal Venmo Other" at bounding box center [349, 185] width 226 height 21
click at [435, 214] on button "Change to Paid" at bounding box center [428, 217] width 69 height 21
select select ""PLACEHOLDER_1427118222253""
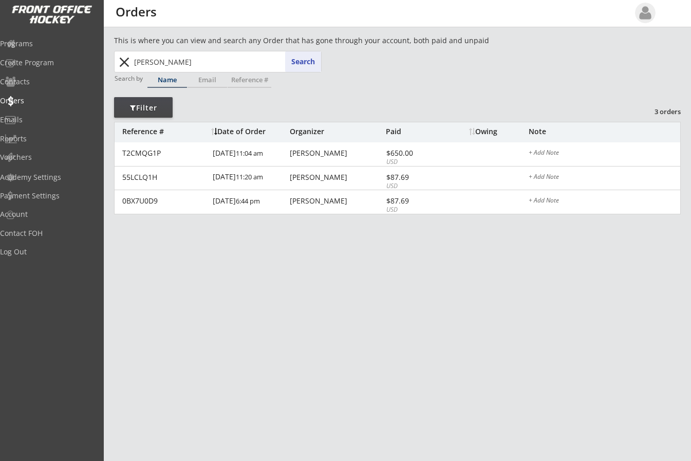
click at [385, 307] on div "This is where you can view and search any Order that has gone through your acco…" at bounding box center [397, 354] width 587 height 638
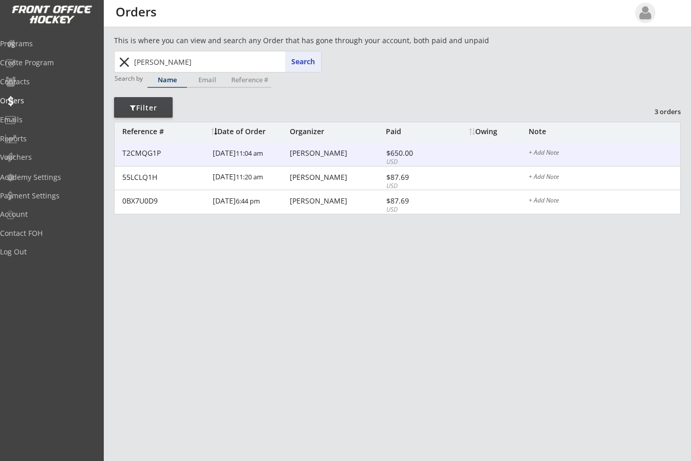
click at [399, 152] on div "$650.00" at bounding box center [413, 153] width 55 height 7
